Goal: Information Seeking & Learning: Learn about a topic

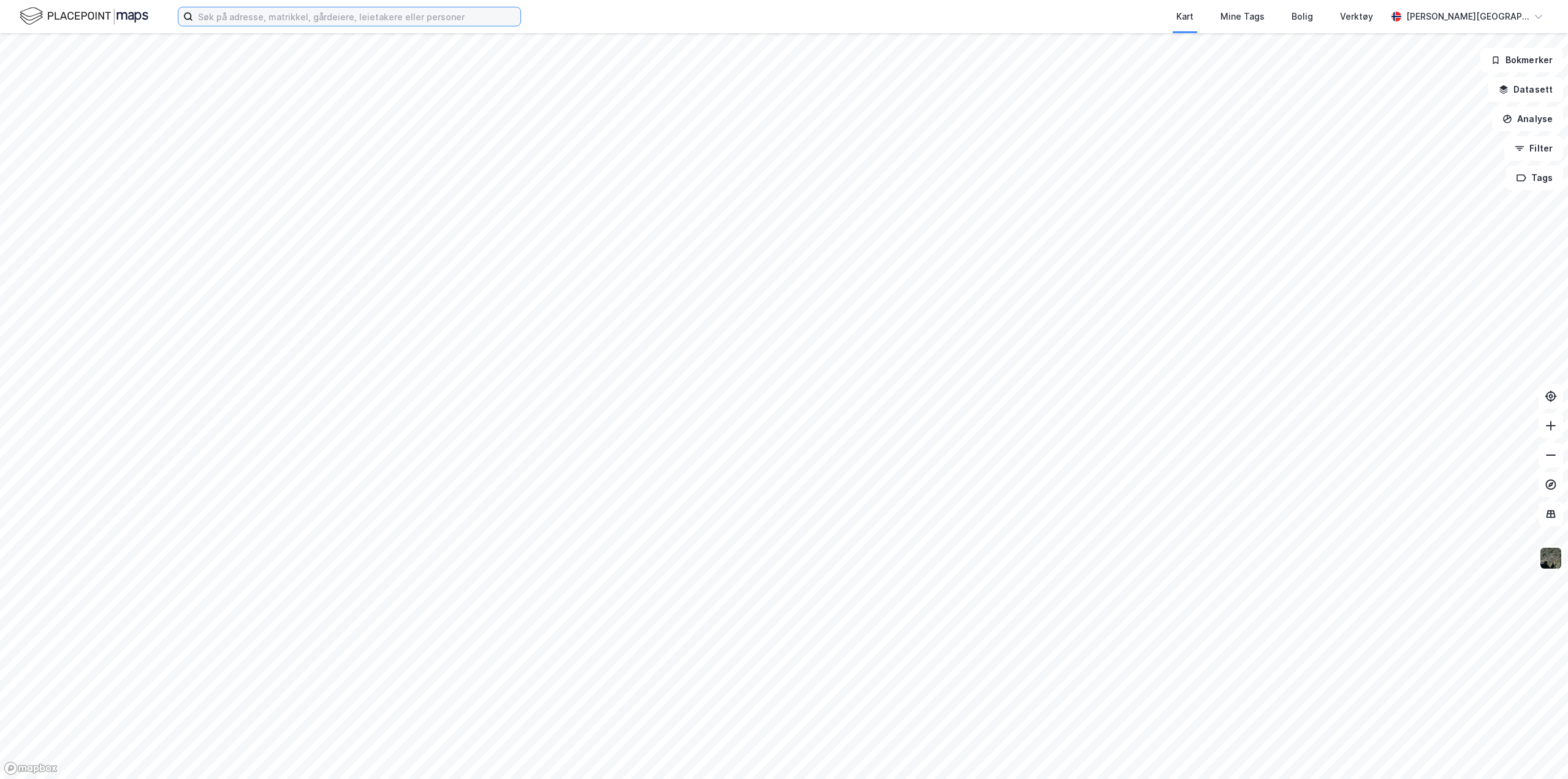
click at [309, 20] on input at bounding box center [357, 17] width 327 height 19
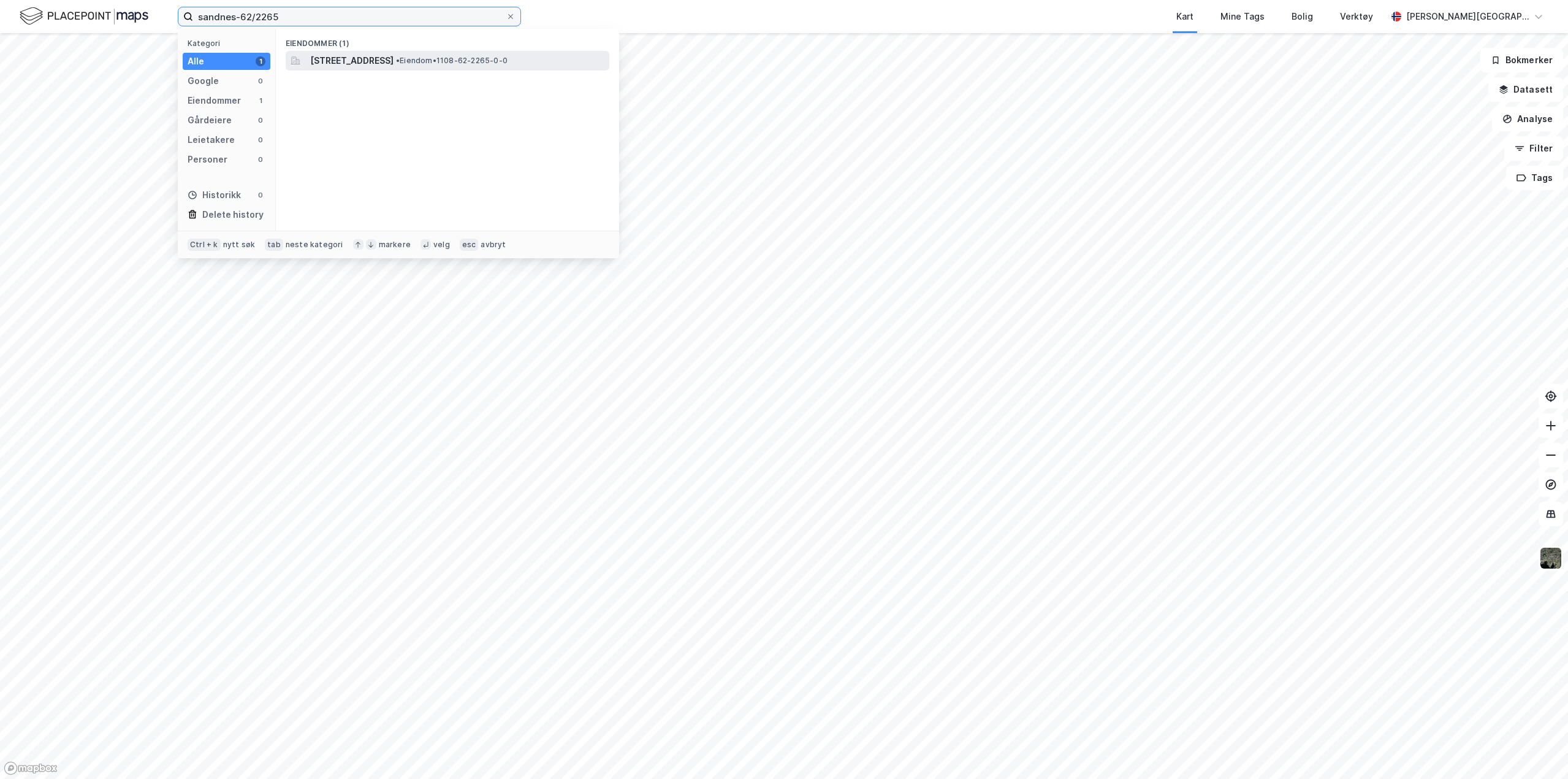
type input "sandnes-62/2265"
